Goal: Task Accomplishment & Management: Use online tool/utility

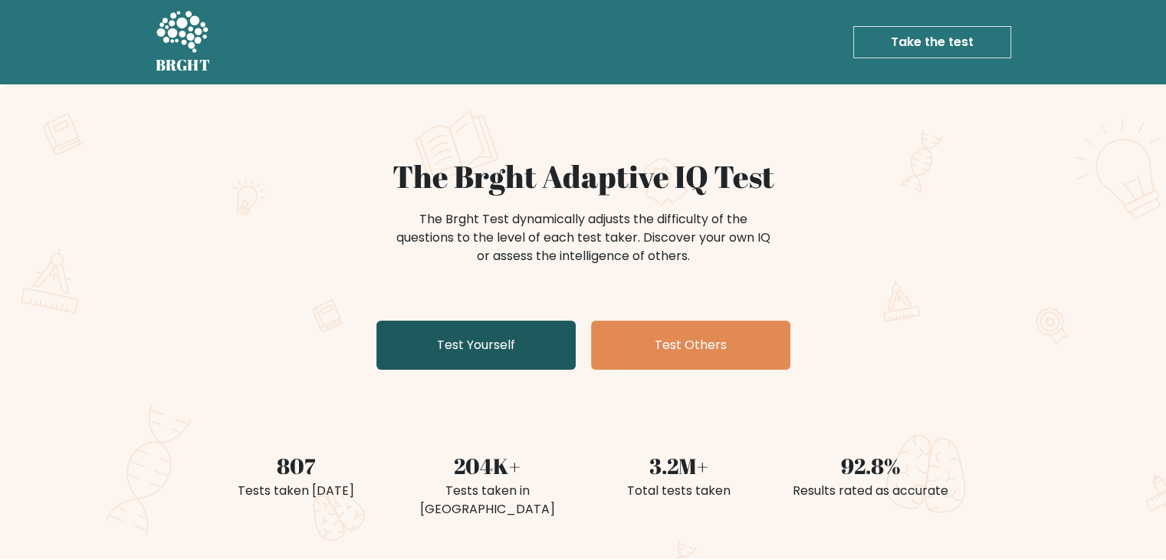
click at [485, 337] on link "Test Yourself" at bounding box center [476, 345] width 199 height 49
click at [500, 341] on link "Test Yourself" at bounding box center [476, 345] width 199 height 49
click at [436, 344] on link "Test Yourself" at bounding box center [476, 345] width 199 height 49
